Goal: Use online tool/utility

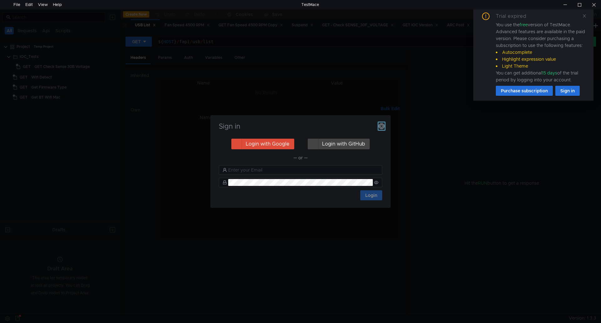
click at [381, 123] on icon "button" at bounding box center [382, 126] width 6 height 6
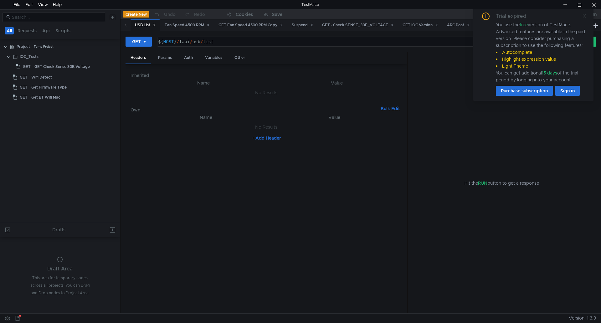
click at [585, 16] on icon at bounding box center [584, 15] width 3 height 3
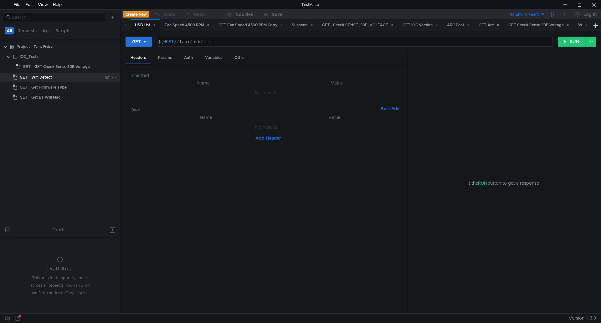
click at [71, 75] on div "Wifi Detect" at bounding box center [66, 77] width 71 height 9
click at [51, 75] on div "Wifi Detect" at bounding box center [41, 77] width 21 height 9
click at [570, 42] on button "RUN" at bounding box center [572, 42] width 28 height 10
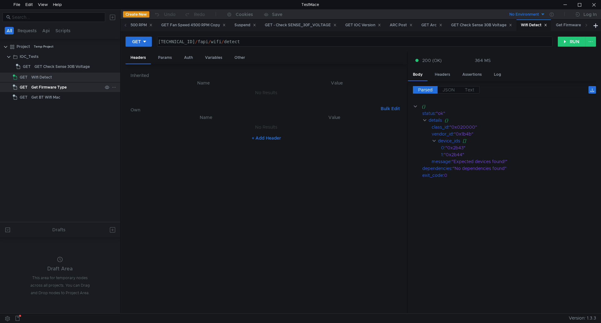
click at [50, 90] on div "Get Firmware Type" at bounding box center [48, 87] width 35 height 9
click at [49, 87] on div "Get Firmware Type" at bounding box center [48, 87] width 35 height 9
click at [50, 87] on div "Get Firmware Type" at bounding box center [48, 87] width 35 height 9
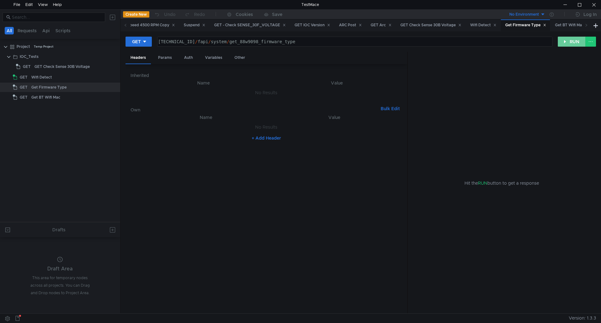
click at [575, 41] on button "RUN" at bounding box center [572, 42] width 28 height 10
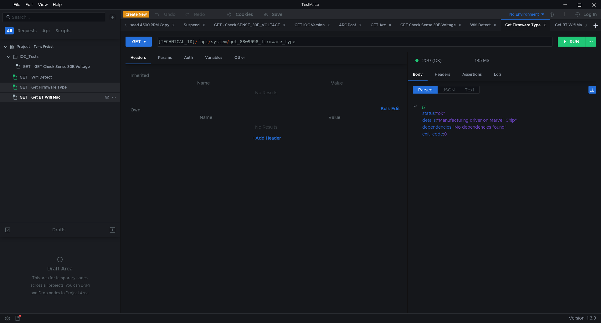
click at [49, 96] on div "Get BT Wifi Mac" at bounding box center [45, 97] width 29 height 9
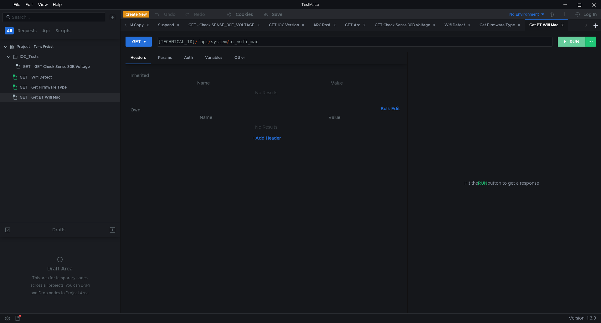
click at [575, 40] on button "RUN" at bounding box center [572, 42] width 28 height 10
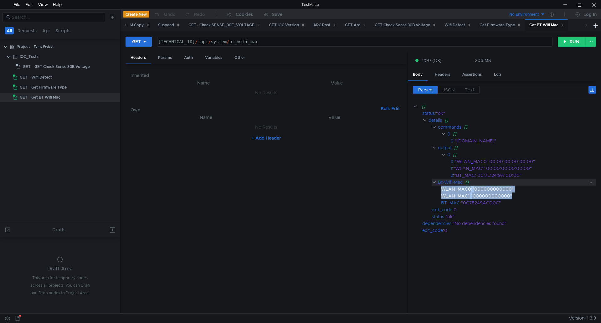
drag, startPoint x: 515, startPoint y: 196, endPoint x: 498, endPoint y: 182, distance: 22.0
click at [498, 182] on div "{} status : "ok" details {} commands [] 0 [] 0 : "getMacAddress.sh" output [] 0…" at bounding box center [504, 168] width 183 height 131
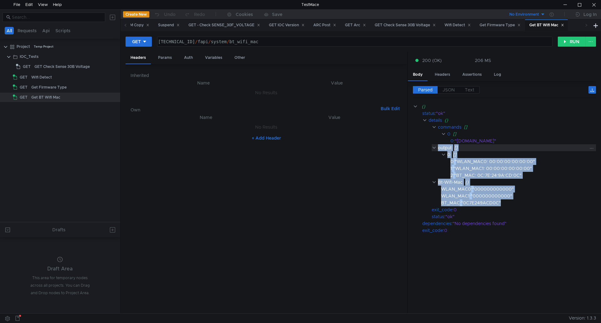
drag, startPoint x: 503, startPoint y: 204, endPoint x: 432, endPoint y: 150, distance: 89.0
click at [432, 150] on div "{} status : "ok" details {} commands [] 0 [] 0 : "getMacAddress.sh" output [] 0…" at bounding box center [504, 168] width 183 height 131
copy div "output [] 0 [] 0 : "WLAN_MAC0: 00:00:00:00:00:00" 1 : "WLAN_MAC1: 00:00:00:00:0…"
click at [566, 7] on div at bounding box center [565, 4] width 14 height 9
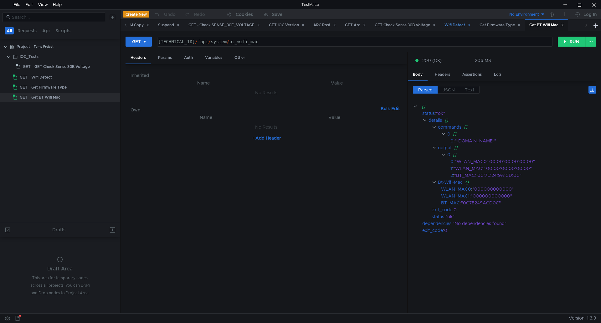
click at [462, 23] on div "Wifi Detect" at bounding box center [458, 25] width 26 height 7
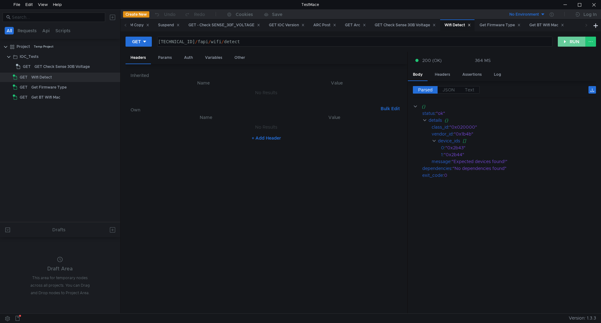
click at [566, 40] on button "RUN" at bounding box center [572, 42] width 28 height 10
click at [510, 27] on div "Get Firmware Type" at bounding box center [500, 25] width 41 height 7
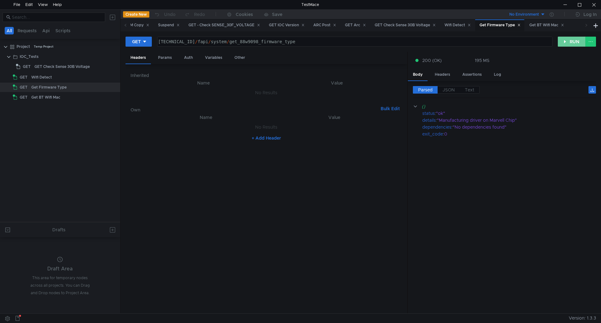
click at [576, 43] on button "RUN" at bounding box center [572, 42] width 28 height 10
click at [562, 26] on div "Get BT Wifi Mac" at bounding box center [547, 25] width 35 height 7
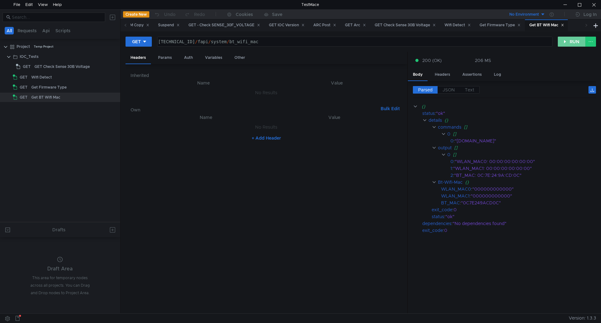
click at [572, 40] on button "RUN" at bounding box center [572, 42] width 28 height 10
click at [563, 4] on div at bounding box center [565, 4] width 14 height 9
